Goal: Information Seeking & Learning: Learn about a topic

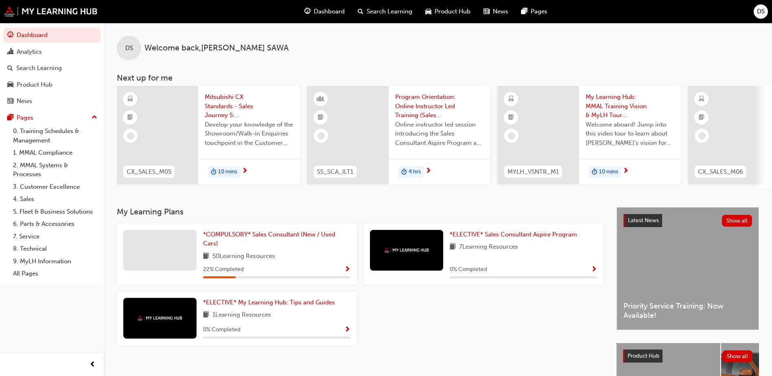
click at [348, 269] on span "Show Progress" at bounding box center [347, 269] width 6 height 7
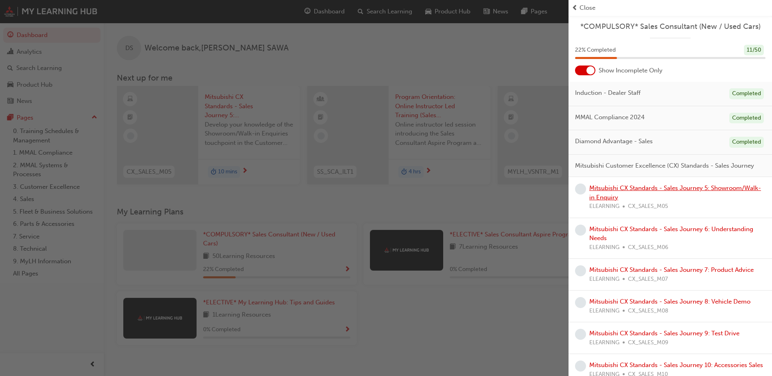
click at [605, 199] on link "Mitsubishi CX Standards - Sales Journey 5: Showroom/Walk-in Enquiry" at bounding box center [675, 192] width 172 height 17
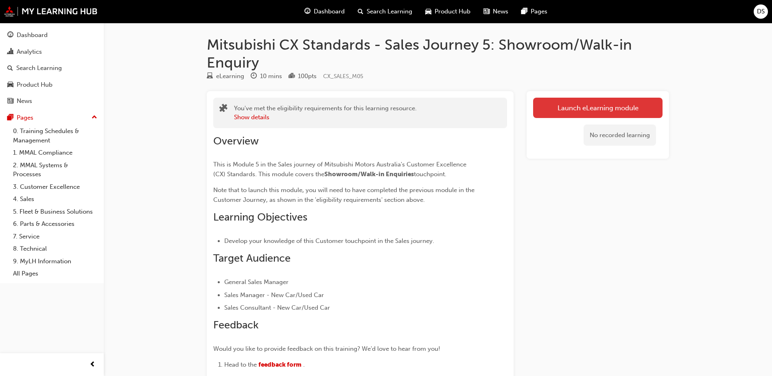
click at [626, 107] on link "Launch eLearning module" at bounding box center [597, 108] width 129 height 20
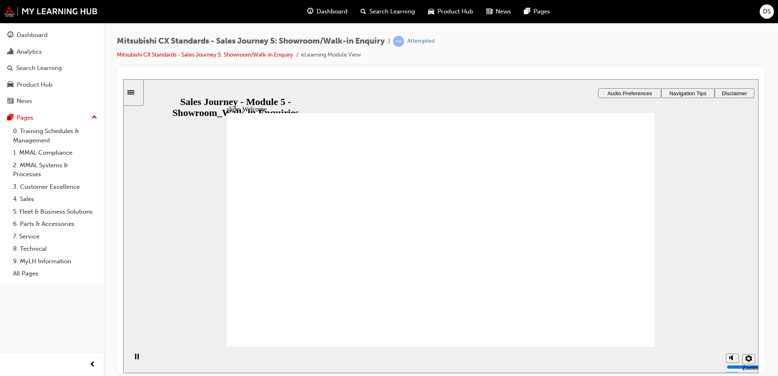
drag, startPoint x: 445, startPoint y: 261, endPoint x: 439, endPoint y: 265, distance: 6.9
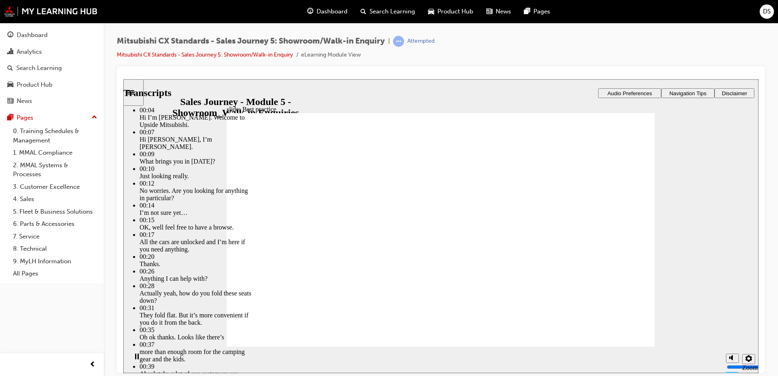
type input "49"
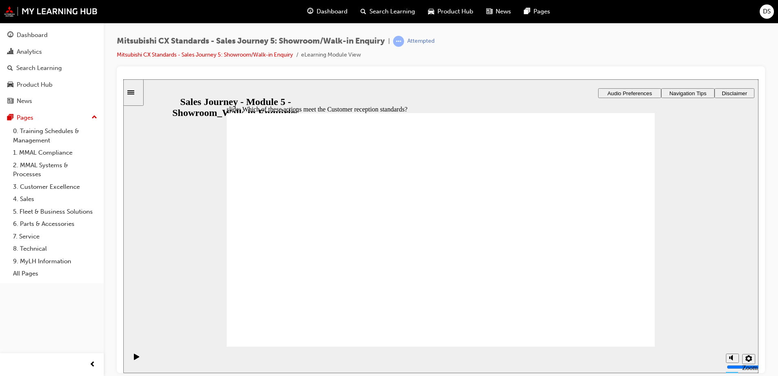
checkbox input "true"
drag, startPoint x: 313, startPoint y: 264, endPoint x: 584, endPoint y: 197, distance: 279.9
drag, startPoint x: 311, startPoint y: 257, endPoint x: 472, endPoint y: 212, distance: 167.4
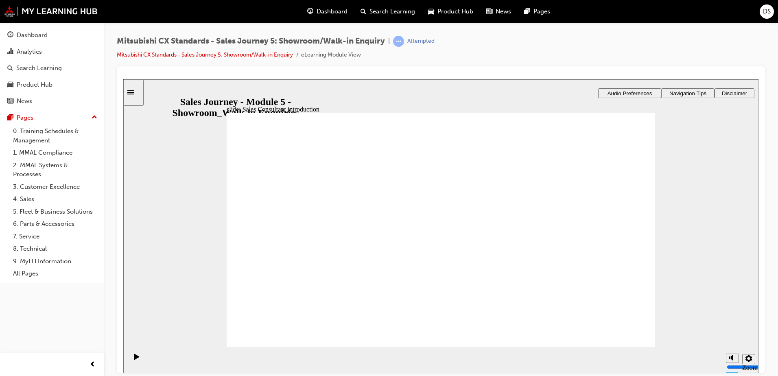
drag, startPoint x: 378, startPoint y: 243, endPoint x: 427, endPoint y: 216, distance: 56.3
drag, startPoint x: 312, startPoint y: 260, endPoint x: 442, endPoint y: 242, distance: 131.9
drag, startPoint x: 301, startPoint y: 264, endPoint x: 580, endPoint y: 218, distance: 282.9
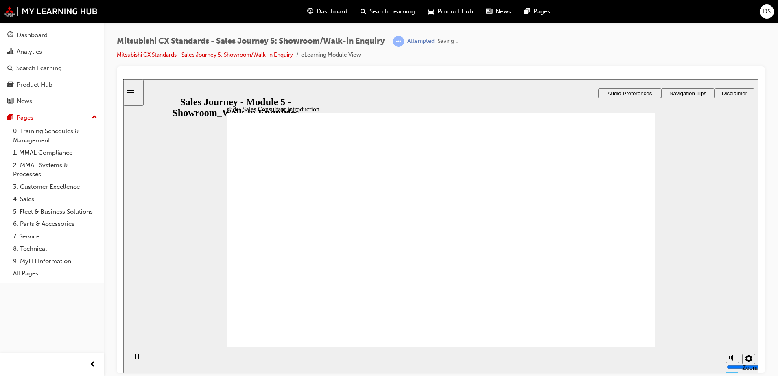
checkbox input "true"
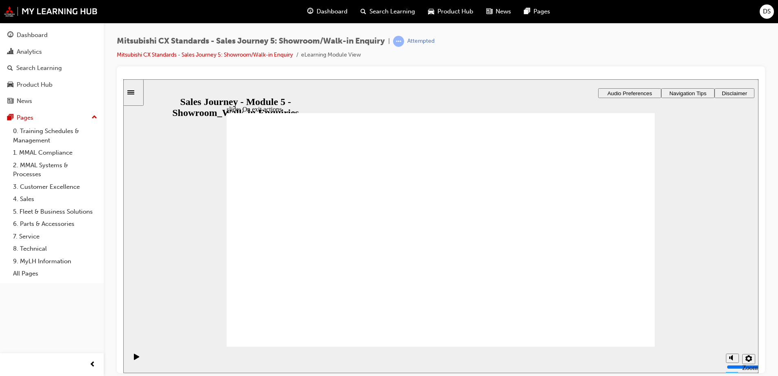
drag, startPoint x: 320, startPoint y: 258, endPoint x: 449, endPoint y: 215, distance: 135.9
drag, startPoint x: 330, startPoint y: 262, endPoint x: 448, endPoint y: 241, distance: 119.8
drag, startPoint x: 345, startPoint y: 265, endPoint x: 449, endPoint y: 265, distance: 103.4
drag, startPoint x: 320, startPoint y: 258, endPoint x: 436, endPoint y: 273, distance: 117.3
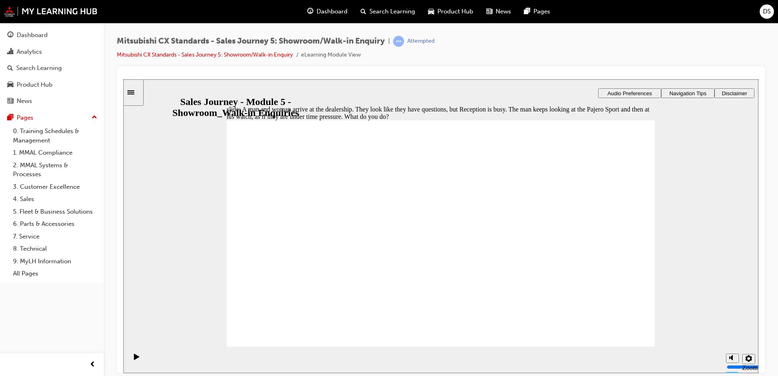
checkbox input "true"
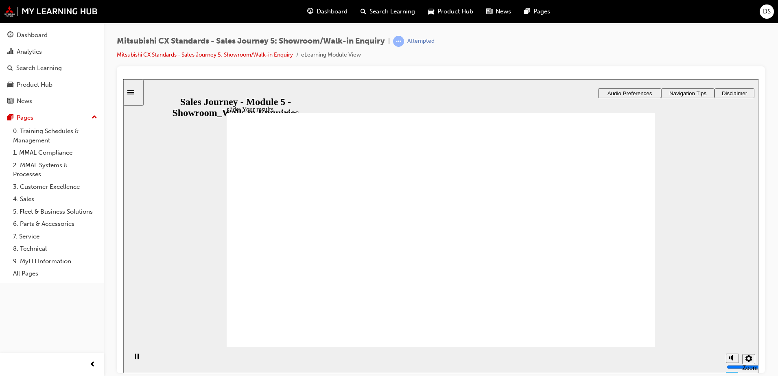
click at [340, 11] on span "Dashboard" at bounding box center [332, 11] width 31 height 9
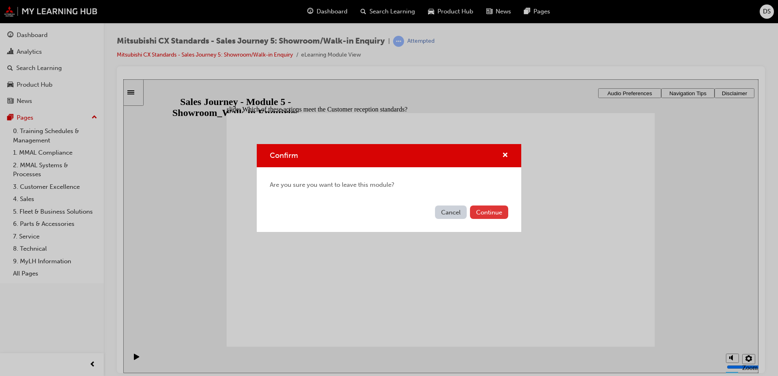
click at [487, 213] on button "Continue" at bounding box center [489, 212] width 38 height 13
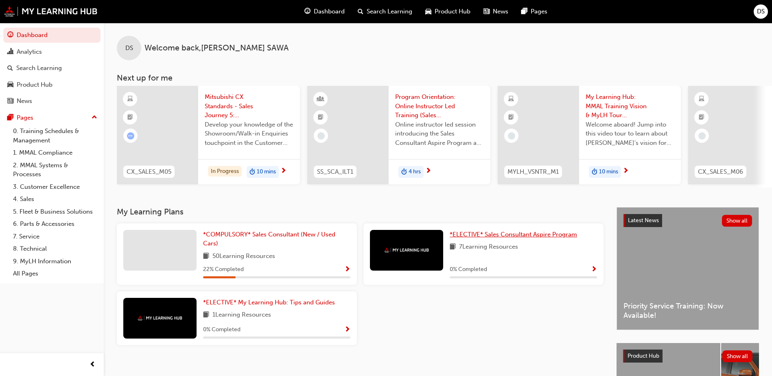
click at [517, 238] on span "*ELECTIVE* Sales Consultant Aspire Program" at bounding box center [513, 234] width 127 height 7
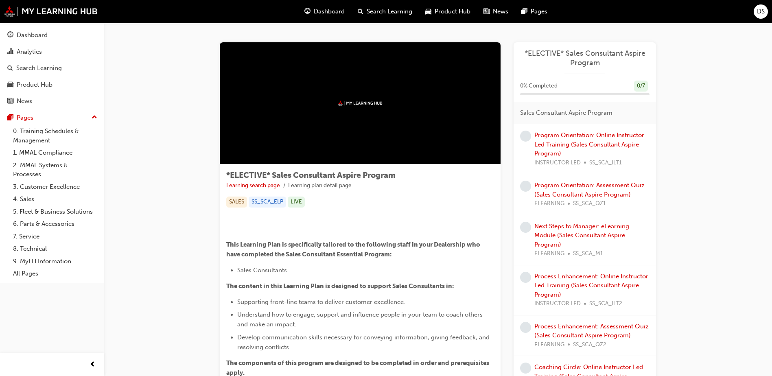
click at [330, 94] on div at bounding box center [360, 103] width 281 height 122
click at [329, 93] on div at bounding box center [360, 103] width 281 height 122
click at [425, 114] on div at bounding box center [360, 103] width 281 height 122
click at [567, 140] on link "Program Orientation: Online Instructor Led Training (Sales Consultant Aspire Pr…" at bounding box center [589, 144] width 110 height 26
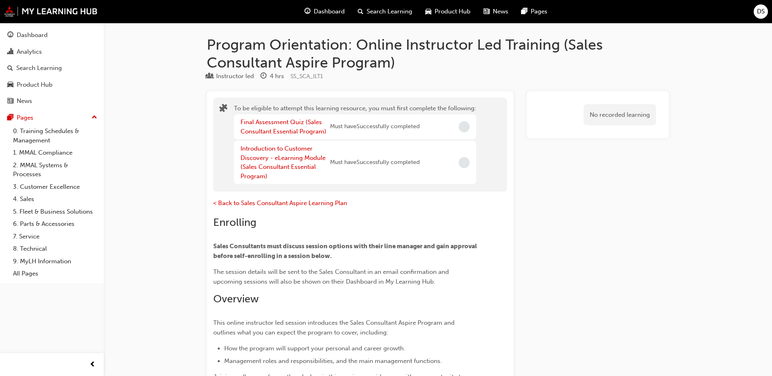
click at [320, 14] on span "Dashboard" at bounding box center [329, 11] width 31 height 9
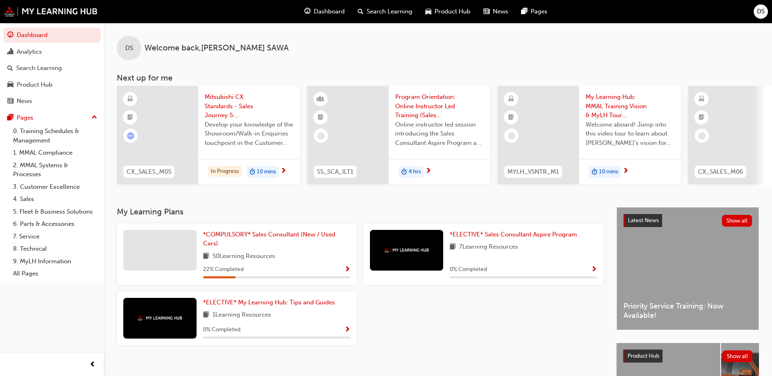
click at [349, 272] on span "Show Progress" at bounding box center [347, 269] width 6 height 7
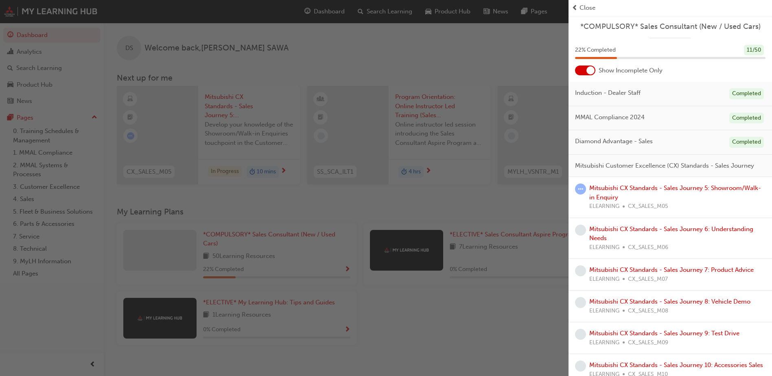
click at [653, 202] on div "Mitsubishi CX Standards - Sales Journey 5: Showroom/Walk-in Enquiry ELEARNING C…" at bounding box center [677, 198] width 176 height 28
click at [634, 201] on link "Mitsubishi CX Standards - Sales Journey 5: Showroom/Walk-in Enquiry" at bounding box center [675, 192] width 172 height 17
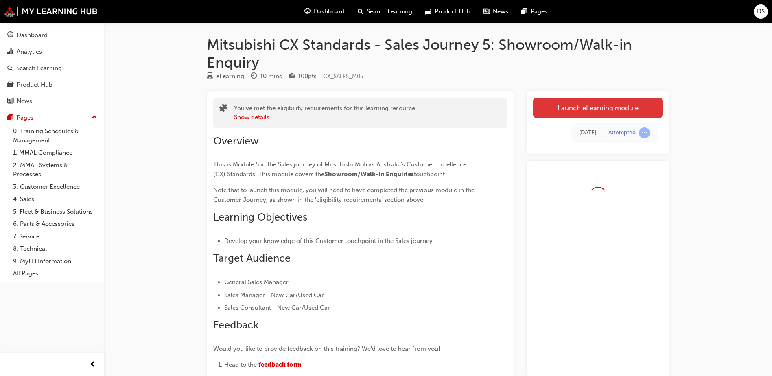
click at [626, 108] on link "Launch eLearning module" at bounding box center [597, 108] width 129 height 20
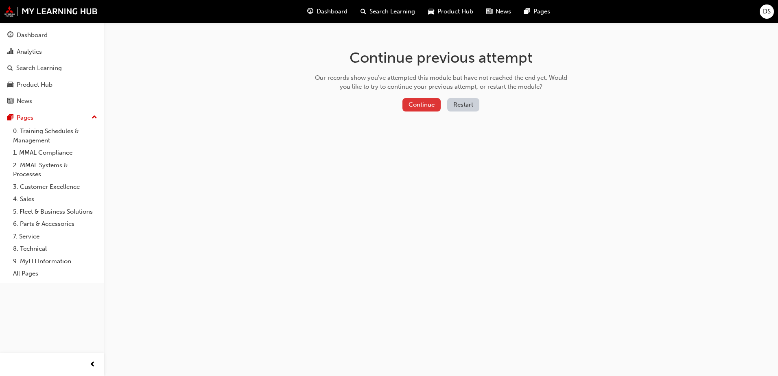
click at [437, 103] on button "Continue" at bounding box center [422, 104] width 38 height 13
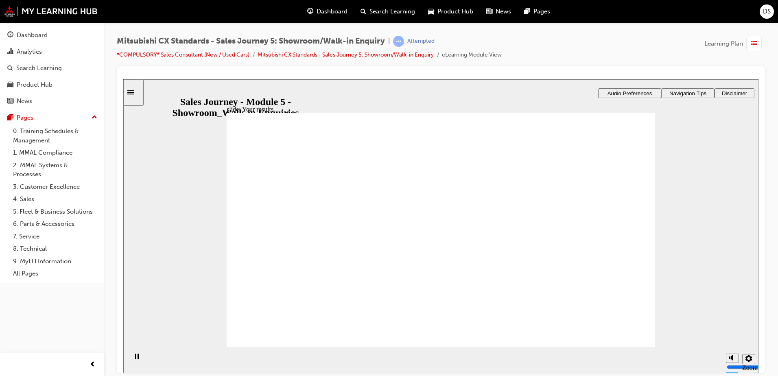
checkbox input "true"
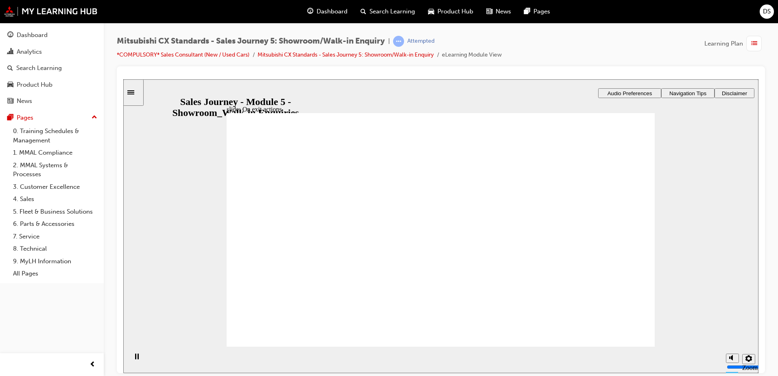
drag, startPoint x: 335, startPoint y: 258, endPoint x: 448, endPoint y: 211, distance: 122.5
drag, startPoint x: 315, startPoint y: 250, endPoint x: 429, endPoint y: 239, distance: 115.3
drag, startPoint x: 320, startPoint y: 259, endPoint x: 440, endPoint y: 263, distance: 120.1
drag, startPoint x: 286, startPoint y: 256, endPoint x: 423, endPoint y: 275, distance: 138.4
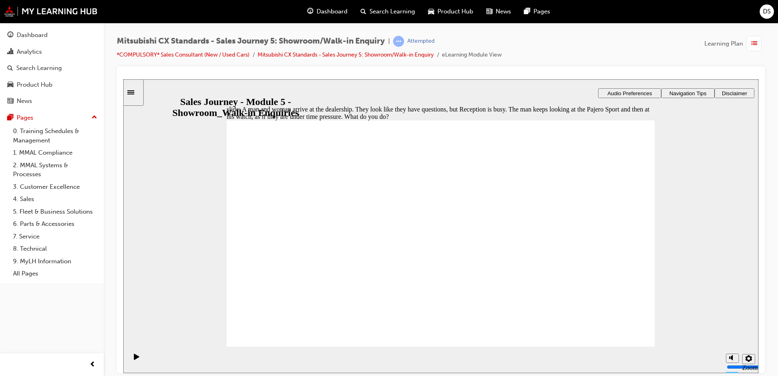
click at [326, 15] on span "Dashboard" at bounding box center [332, 11] width 31 height 9
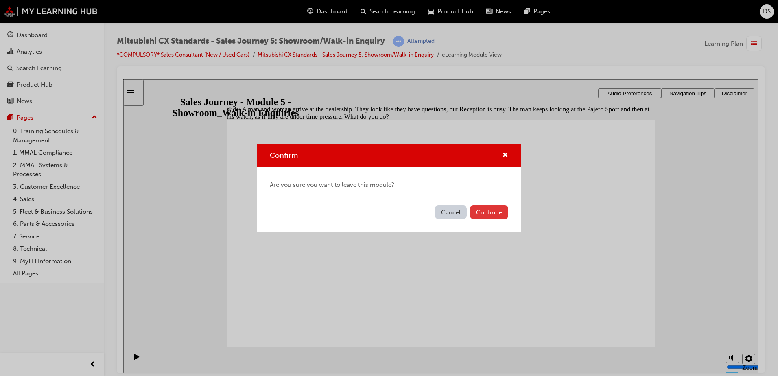
click at [488, 213] on button "Continue" at bounding box center [489, 212] width 38 height 13
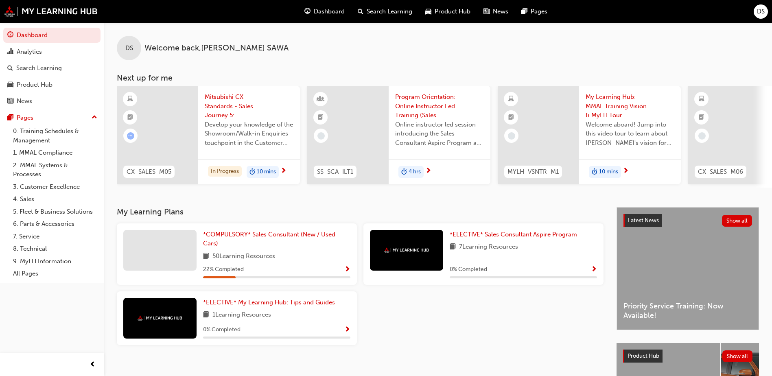
click at [292, 235] on span "*COMPULSORY* Sales Consultant (New / Used Cars)" at bounding box center [269, 239] width 132 height 17
click at [345, 272] on span "Show Progress" at bounding box center [347, 269] width 6 height 7
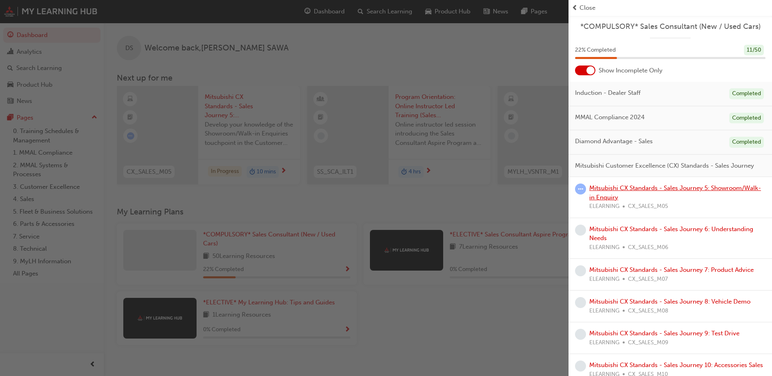
click at [640, 201] on link "Mitsubishi CX Standards - Sales Journey 5: Showroom/Walk-in Enquiry" at bounding box center [675, 192] width 172 height 17
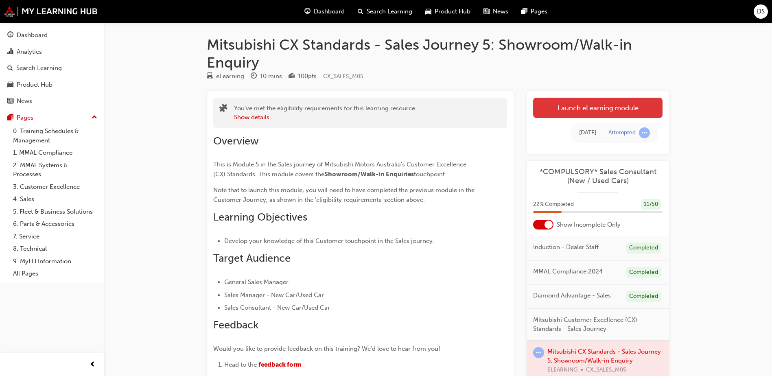
click at [609, 111] on link "Launch eLearning module" at bounding box center [597, 108] width 129 height 20
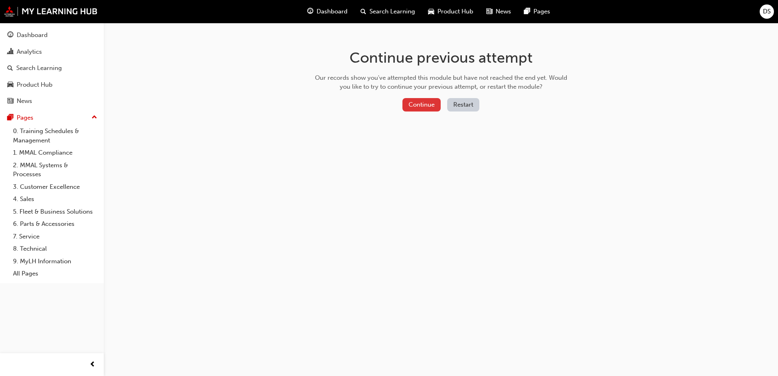
click at [418, 107] on button "Continue" at bounding box center [422, 104] width 38 height 13
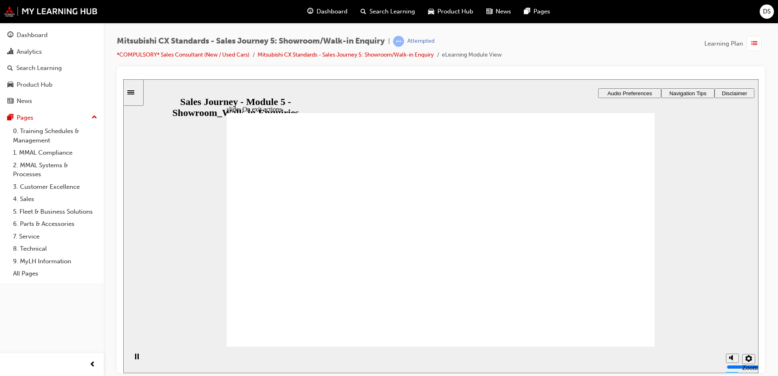
drag, startPoint x: 322, startPoint y: 252, endPoint x: 413, endPoint y: 221, distance: 96.3
drag, startPoint x: 302, startPoint y: 248, endPoint x: 402, endPoint y: 243, distance: 99.5
drag, startPoint x: 314, startPoint y: 251, endPoint x: 588, endPoint y: 228, distance: 274.8
drag, startPoint x: 331, startPoint y: 252, endPoint x: 423, endPoint y: 254, distance: 92.8
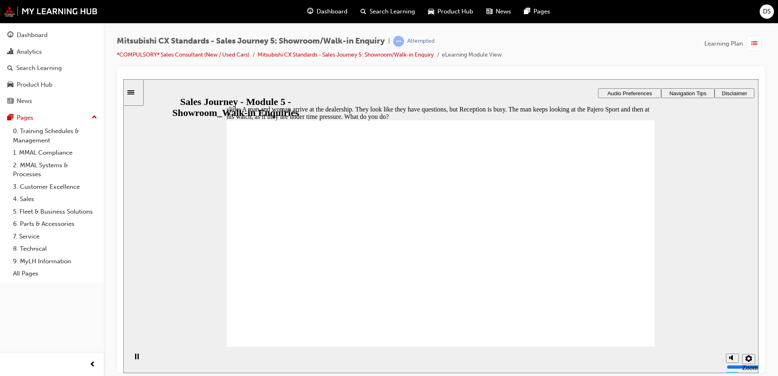
checkbox input "true"
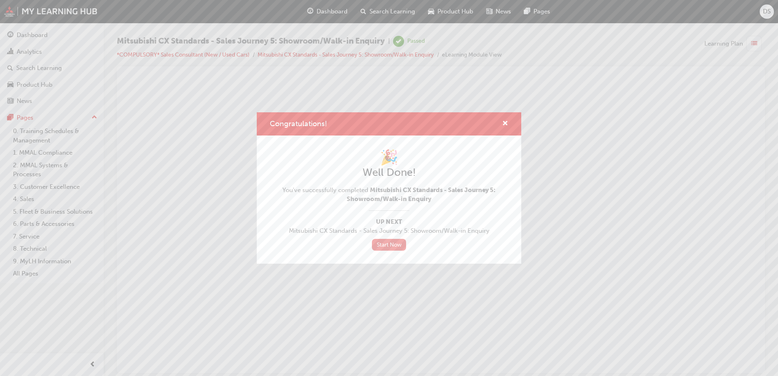
click at [392, 243] on link "Start Now" at bounding box center [389, 245] width 34 height 12
click at [503, 121] on span "cross-icon" at bounding box center [505, 123] width 6 height 7
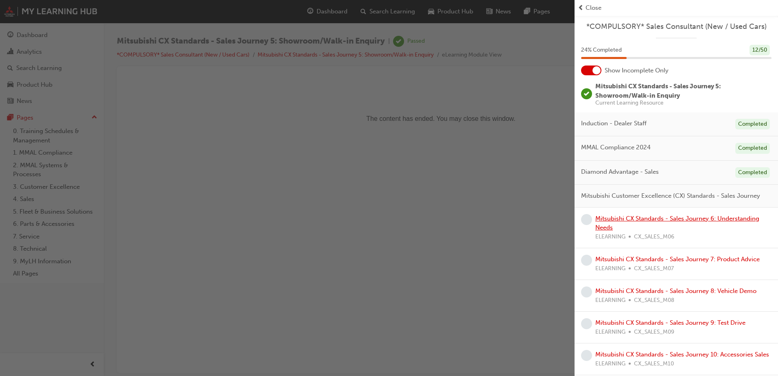
click at [630, 225] on link "Mitsubishi CX Standards - Sales Journey 6: Understanding Needs" at bounding box center [677, 223] width 164 height 17
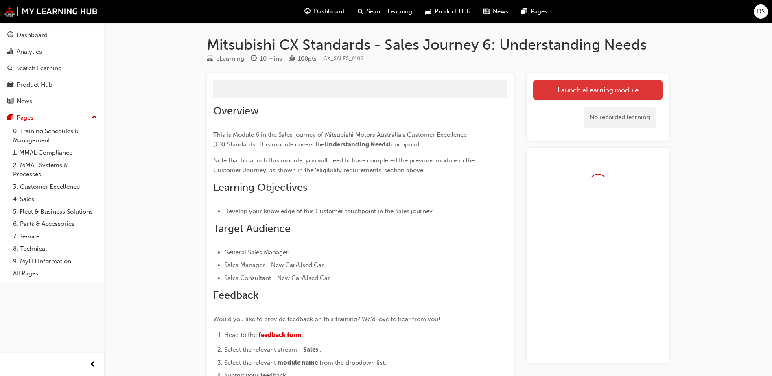
click at [553, 90] on link "Launch eLearning module" at bounding box center [597, 90] width 129 height 20
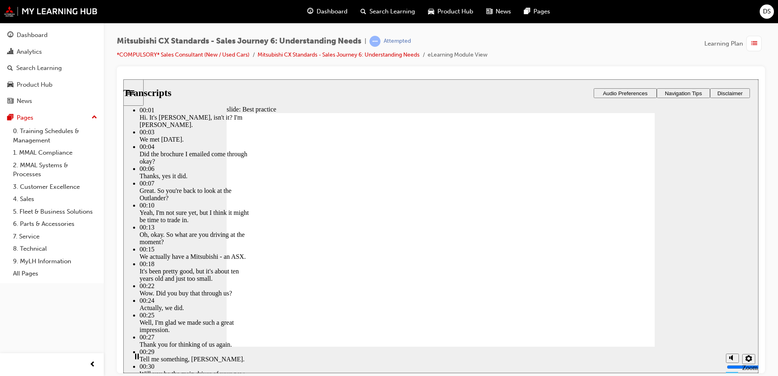
type input "148"
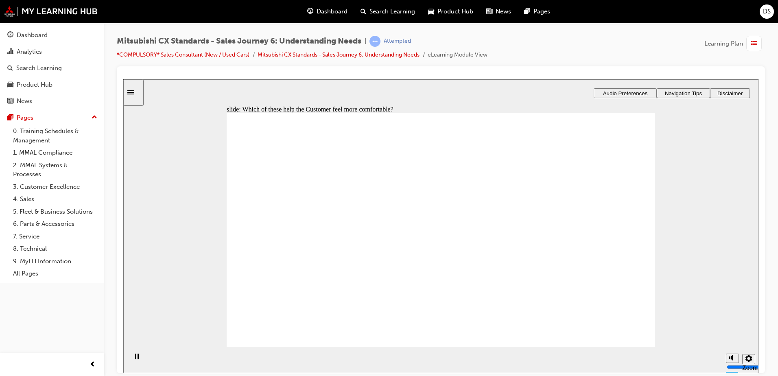
checkbox input "true"
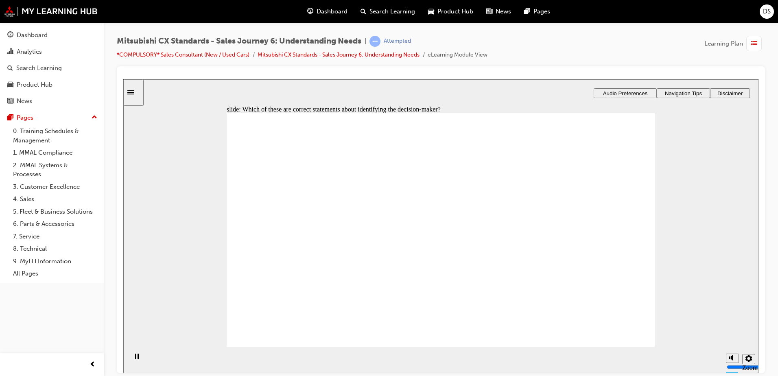
checkbox input "true"
drag, startPoint x: 341, startPoint y: 247, endPoint x: 477, endPoint y: 185, distance: 149.4
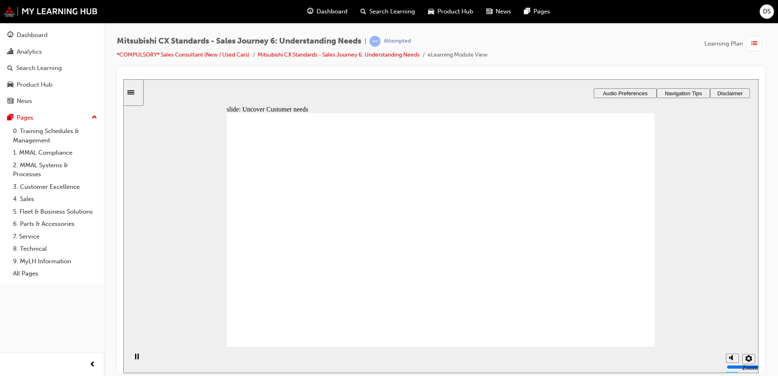
drag, startPoint x: 352, startPoint y: 239, endPoint x: 444, endPoint y: 214, distance: 95.1
drag, startPoint x: 312, startPoint y: 243, endPoint x: 448, endPoint y: 227, distance: 136.9
drag, startPoint x: 276, startPoint y: 249, endPoint x: 396, endPoint y: 251, distance: 120.5
drag, startPoint x: 306, startPoint y: 252, endPoint x: 330, endPoint y: 254, distance: 24.1
drag, startPoint x: 282, startPoint y: 256, endPoint x: 422, endPoint y: 292, distance: 144.9
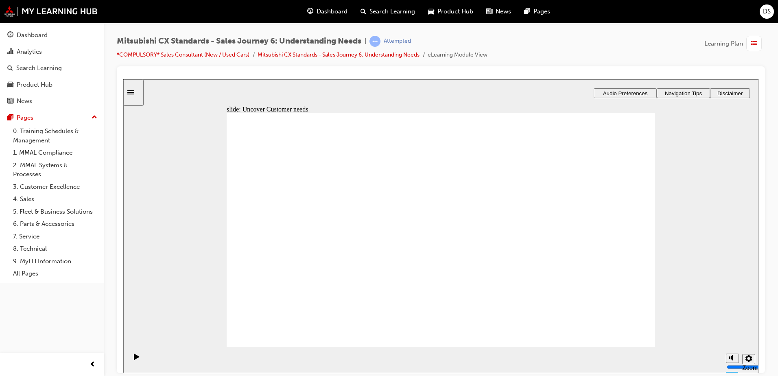
drag, startPoint x: 321, startPoint y: 246, endPoint x: 451, endPoint y: 315, distance: 147.3
